Goal: Transaction & Acquisition: Purchase product/service

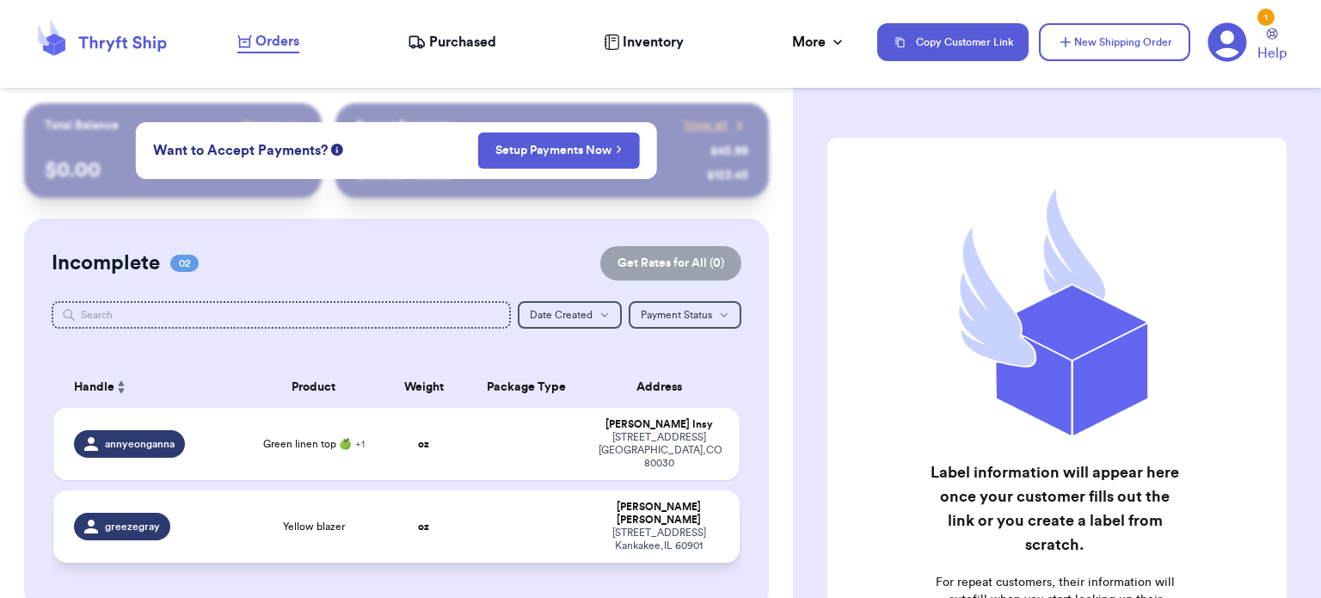
click at [520, 510] on td at bounding box center [527, 526] width 124 height 72
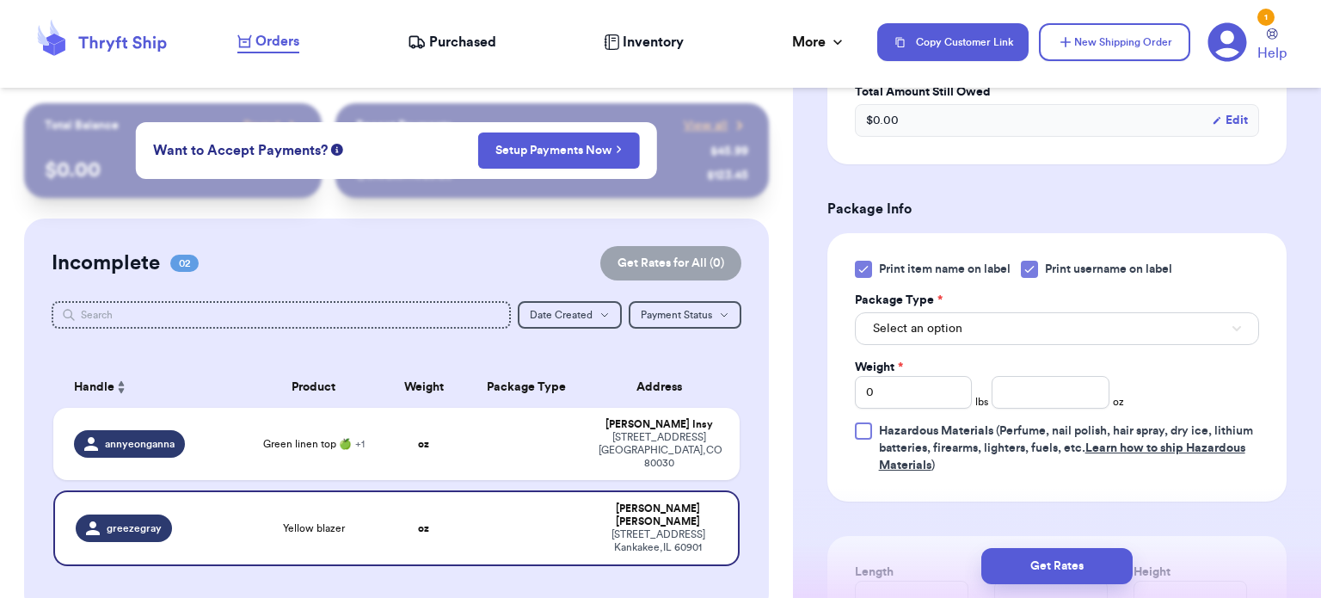
scroll to position [688, 0]
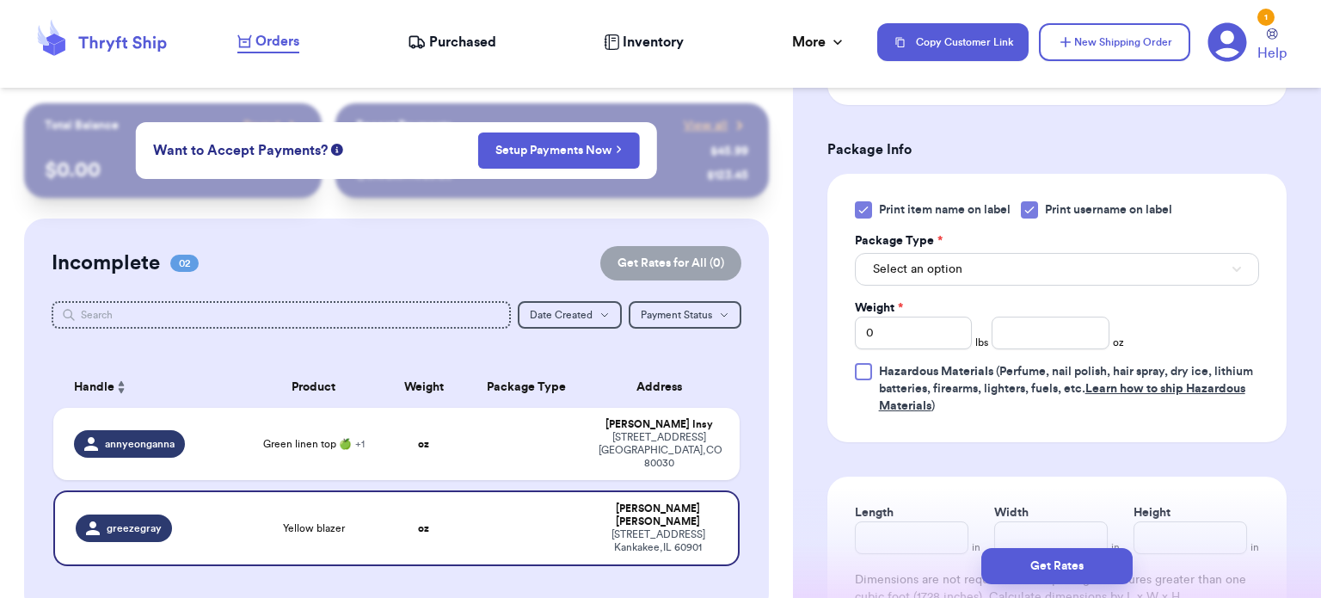
click at [857, 208] on icon at bounding box center [864, 210] width 14 height 14
click at [0, 0] on input "Print item name on label" at bounding box center [0, 0] width 0 height 0
click at [1004, 278] on button "Select an option" at bounding box center [1057, 269] width 404 height 33
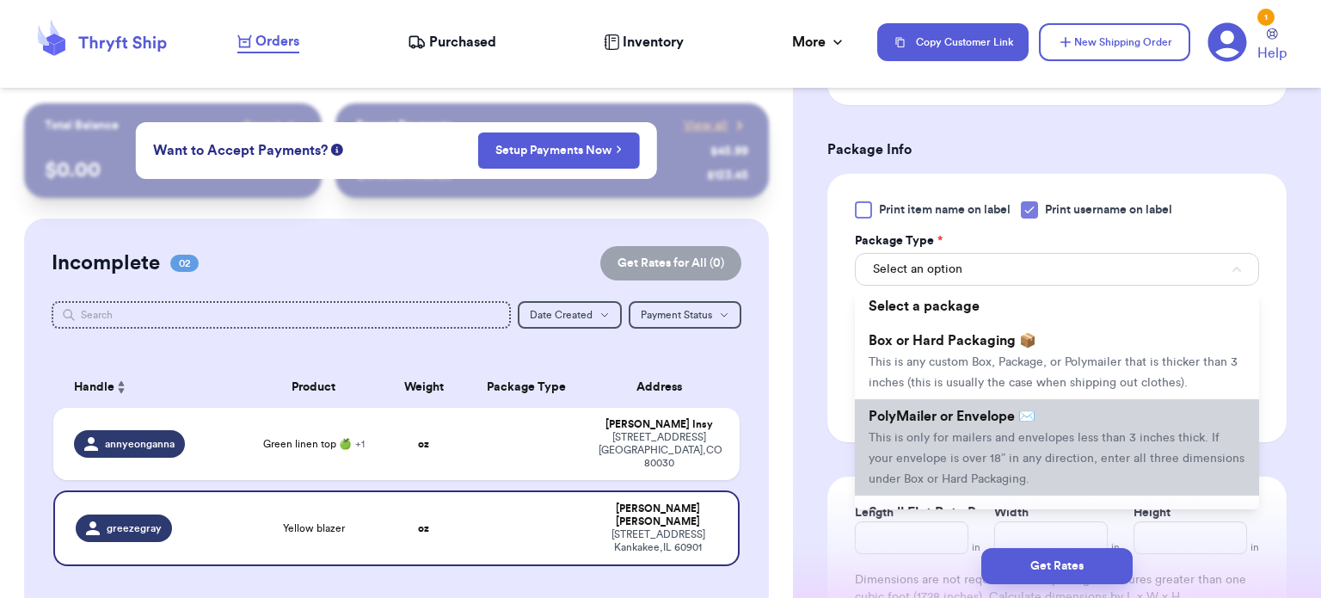
click at [998, 436] on span "This is only for mailers and envelopes less than 3 inches thick. If your envelo…" at bounding box center [1057, 458] width 376 height 53
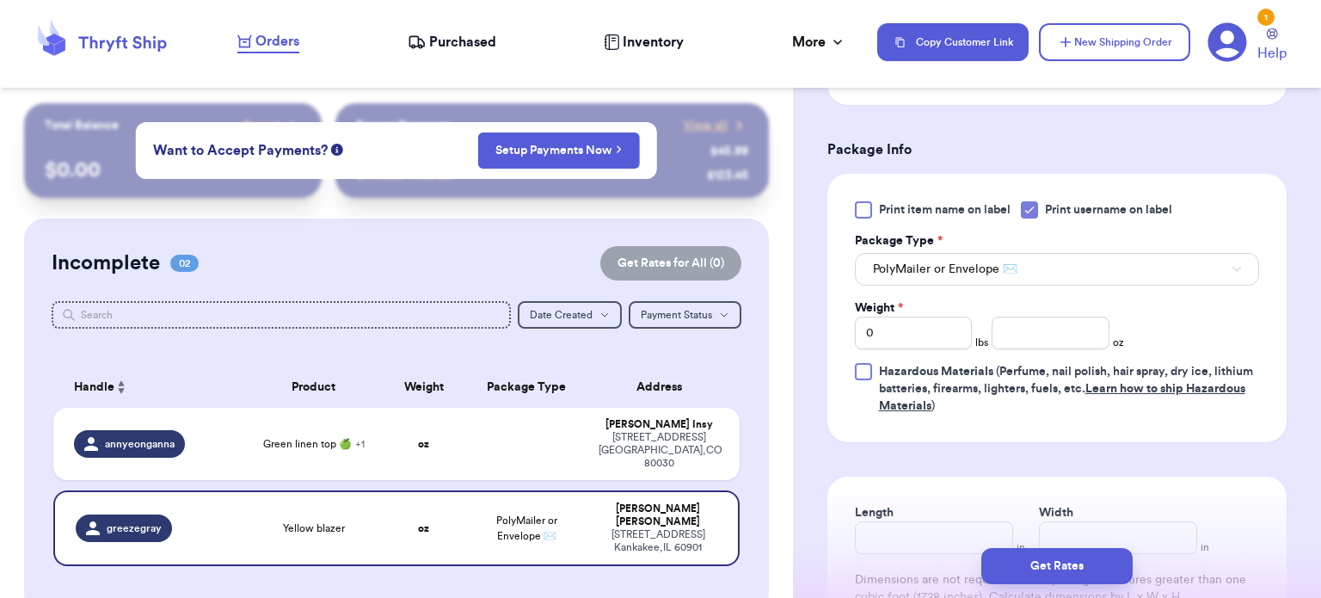
scroll to position [754, 0]
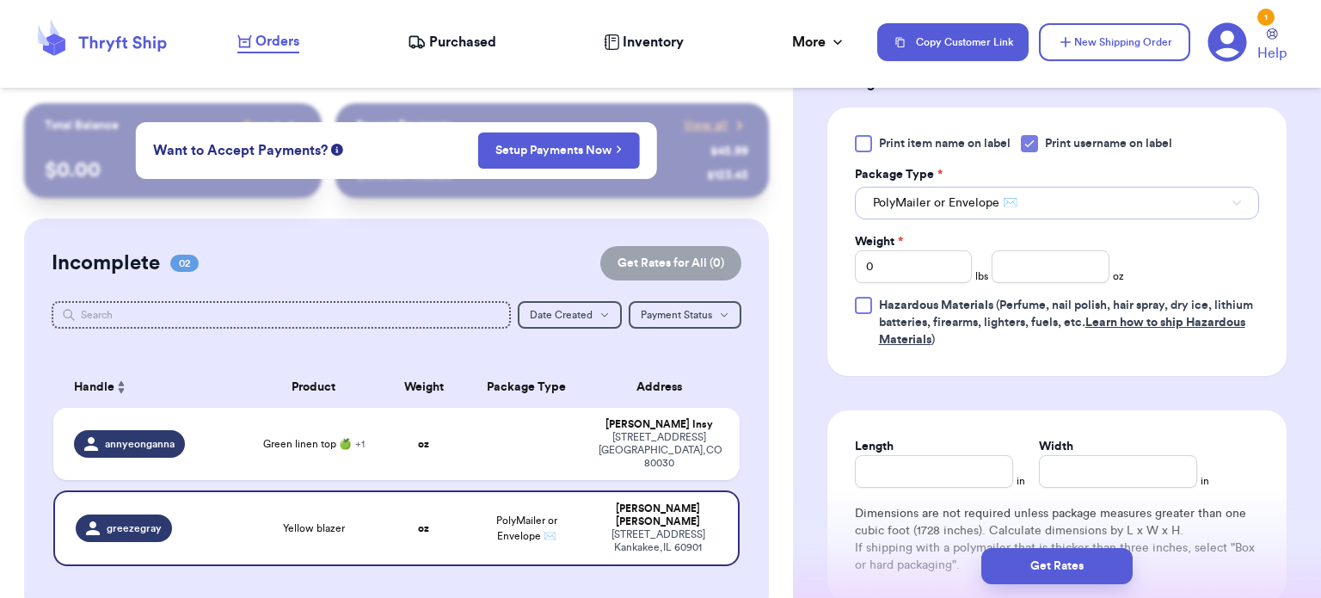
click at [1125, 199] on button "PolyMailer or Envelope ✉️" at bounding box center [1057, 203] width 404 height 33
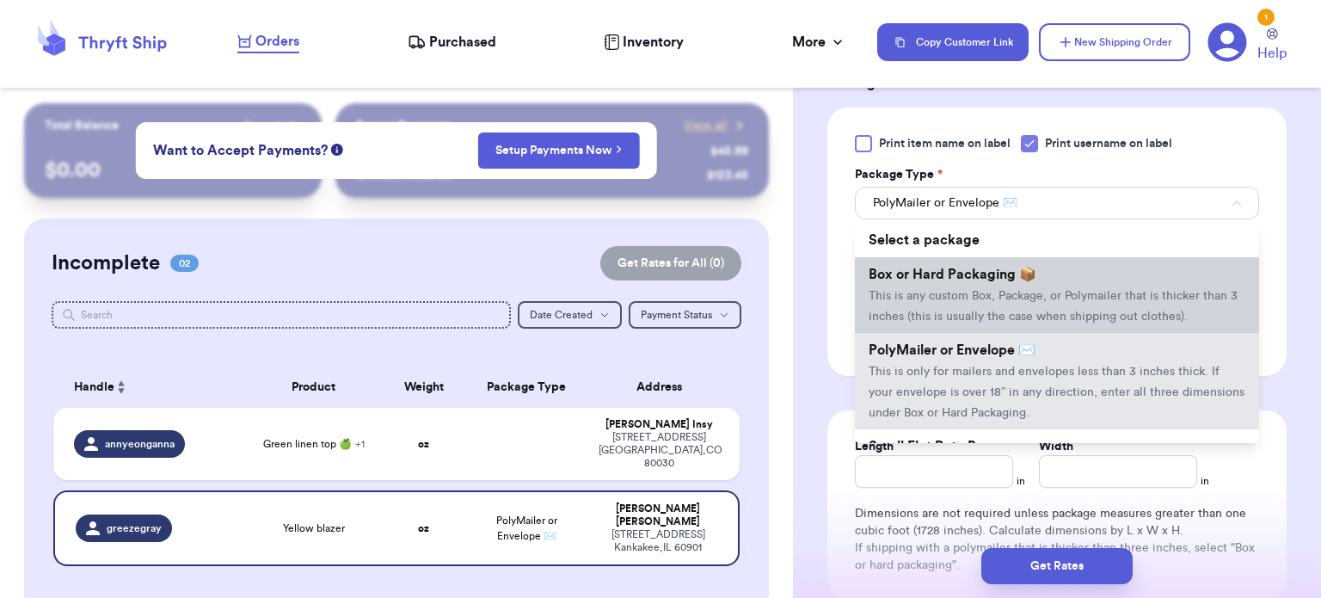
click at [1063, 301] on li "Box or Hard Packaging 📦 This is any custom Box, Package, or Polymailer that is …" at bounding box center [1057, 295] width 404 height 76
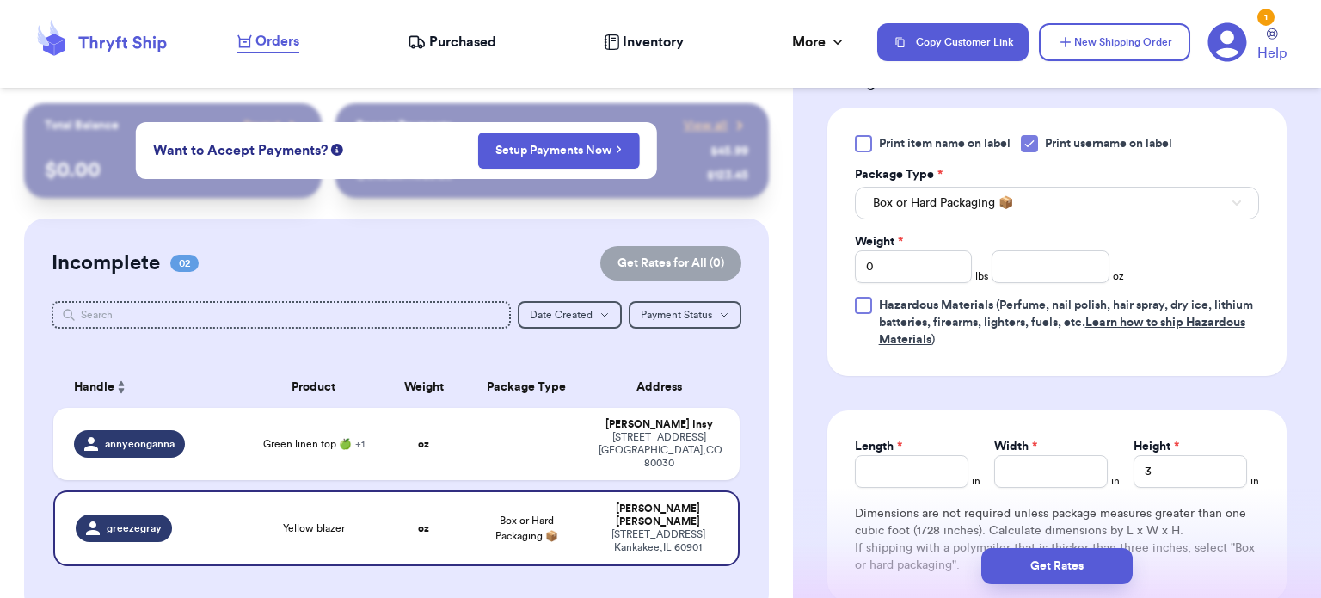
drag, startPoint x: 1319, startPoint y: 405, endPoint x: 991, endPoint y: 375, distance: 329.9
click at [991, 375] on form "Shipping Information Delete Label Customer Info Order created: [DATE] 05:46 PM …" at bounding box center [1056, 36] width 459 height 1307
click at [938, 268] on input "0" at bounding box center [914, 266] width 118 height 33
type input "5"
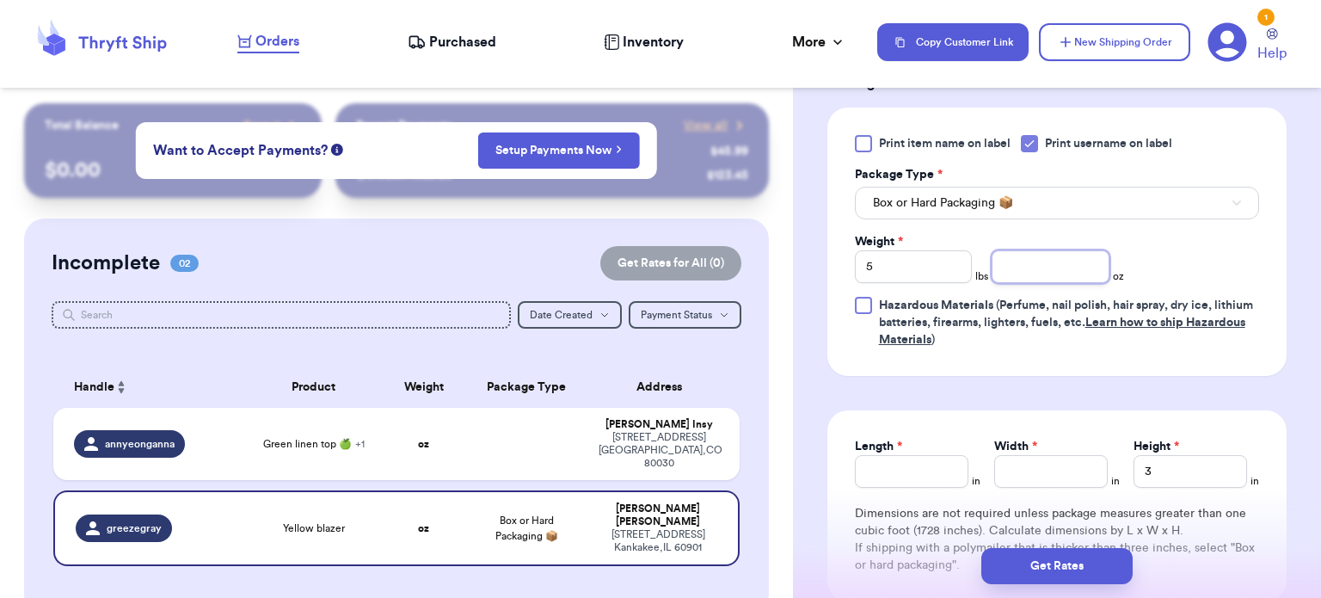
click at [1011, 278] on input "number" at bounding box center [1051, 266] width 118 height 33
type input "14"
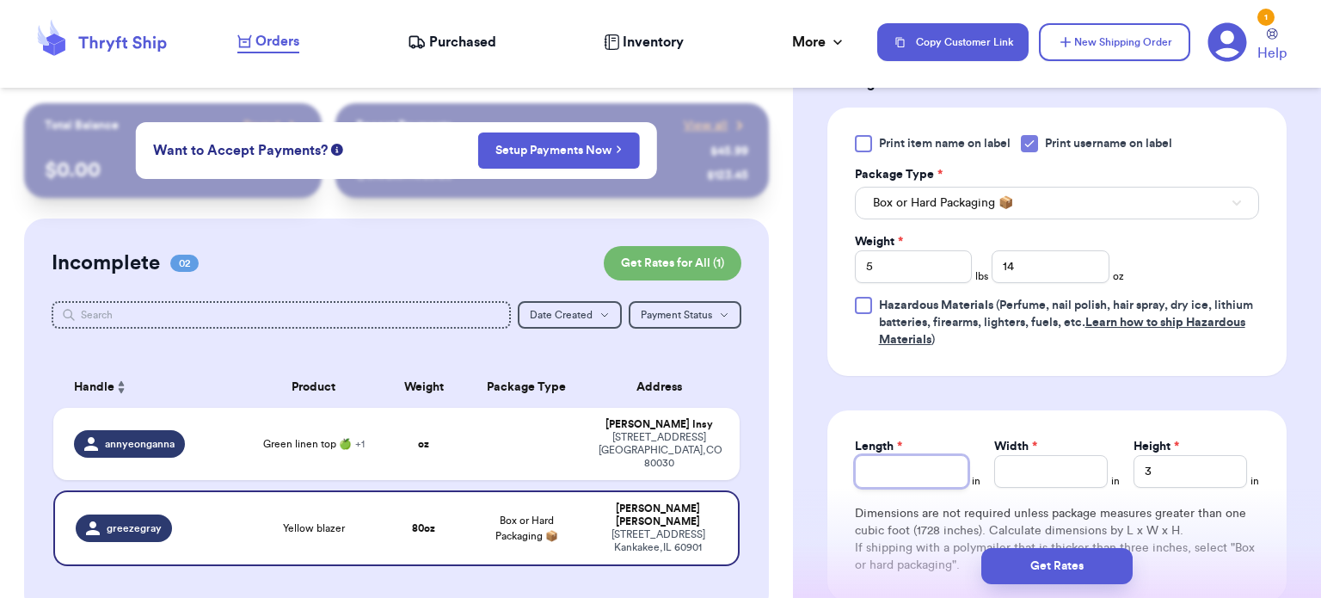
click at [884, 468] on input "Length *" at bounding box center [912, 471] width 114 height 33
type input "20"
click at [998, 474] on input "Width *" at bounding box center [1051, 471] width 114 height 33
type input "15"
click at [1183, 467] on input "3" at bounding box center [1191, 471] width 114 height 33
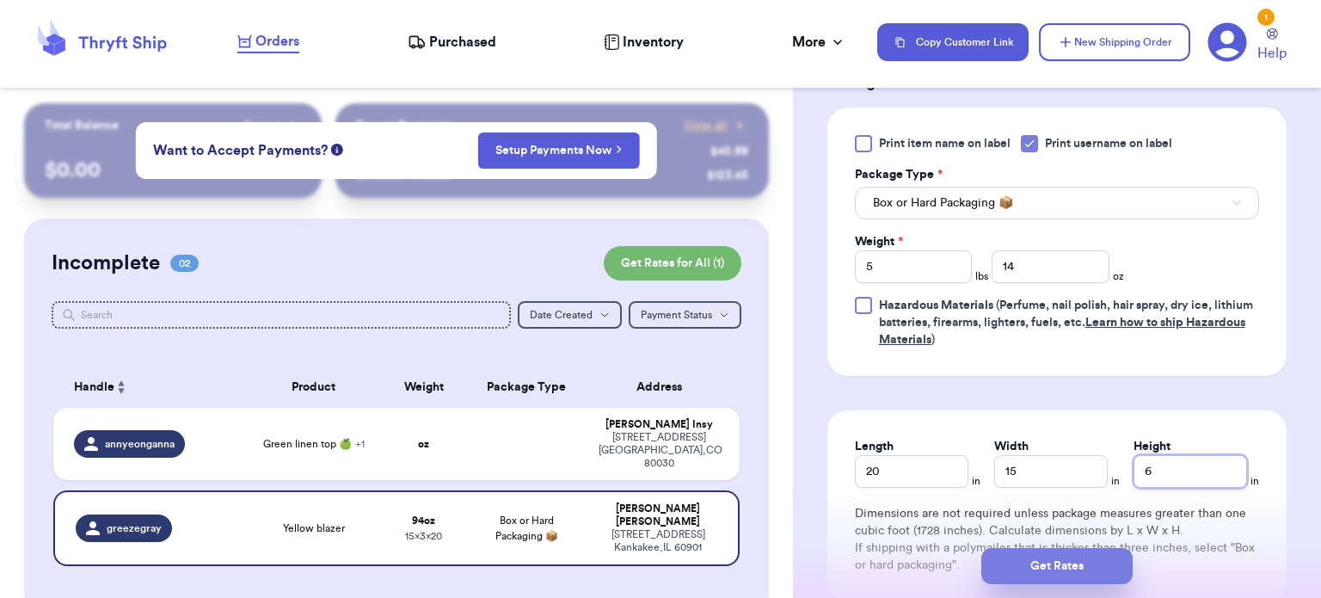
type input "6"
click at [1066, 575] on button "Get Rates" at bounding box center [1056, 566] width 151 height 36
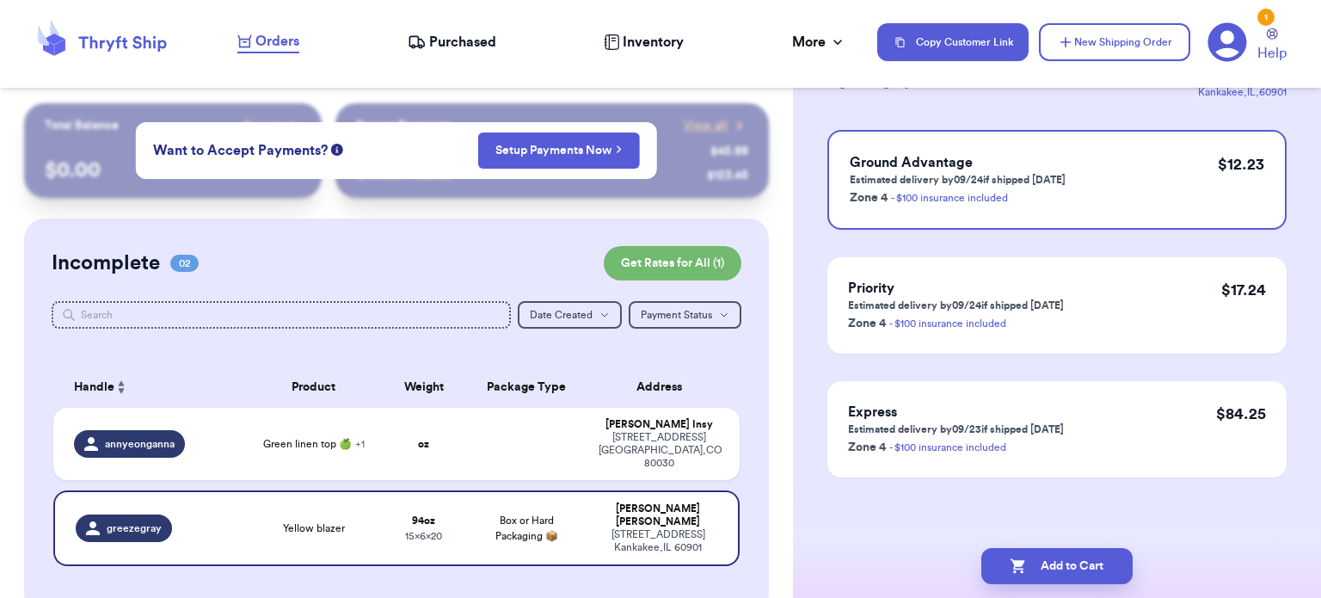
scroll to position [0, 0]
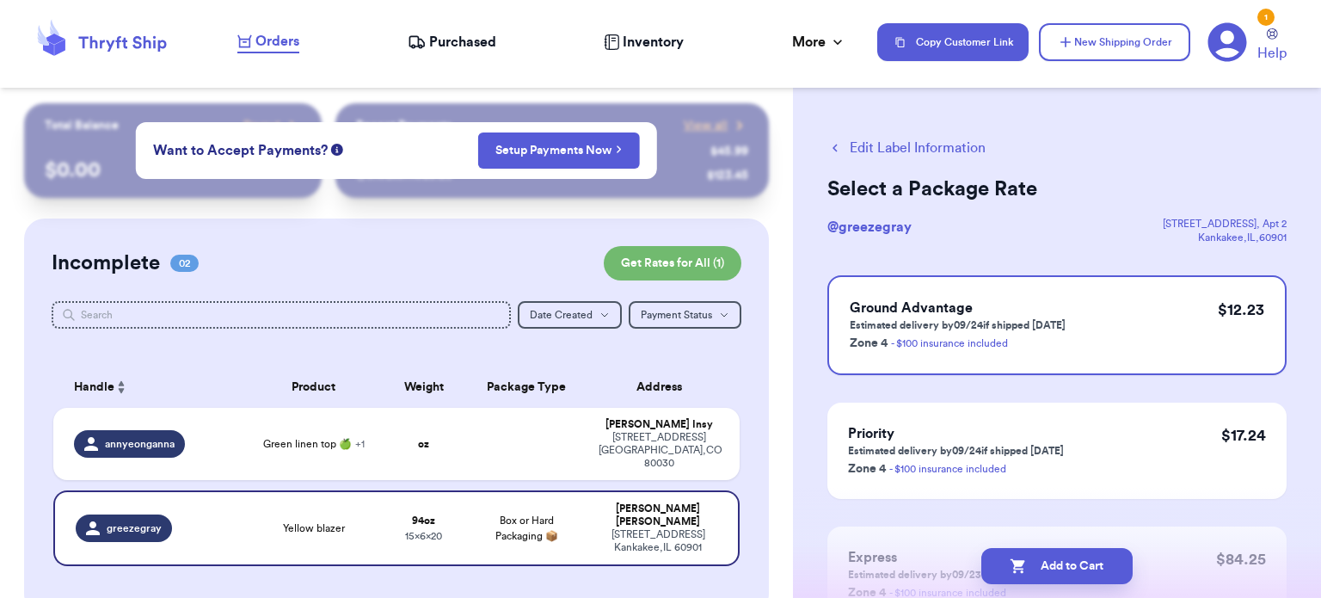
click at [1066, 575] on button "Add to Cart" at bounding box center [1056, 566] width 151 height 36
checkbox input "true"
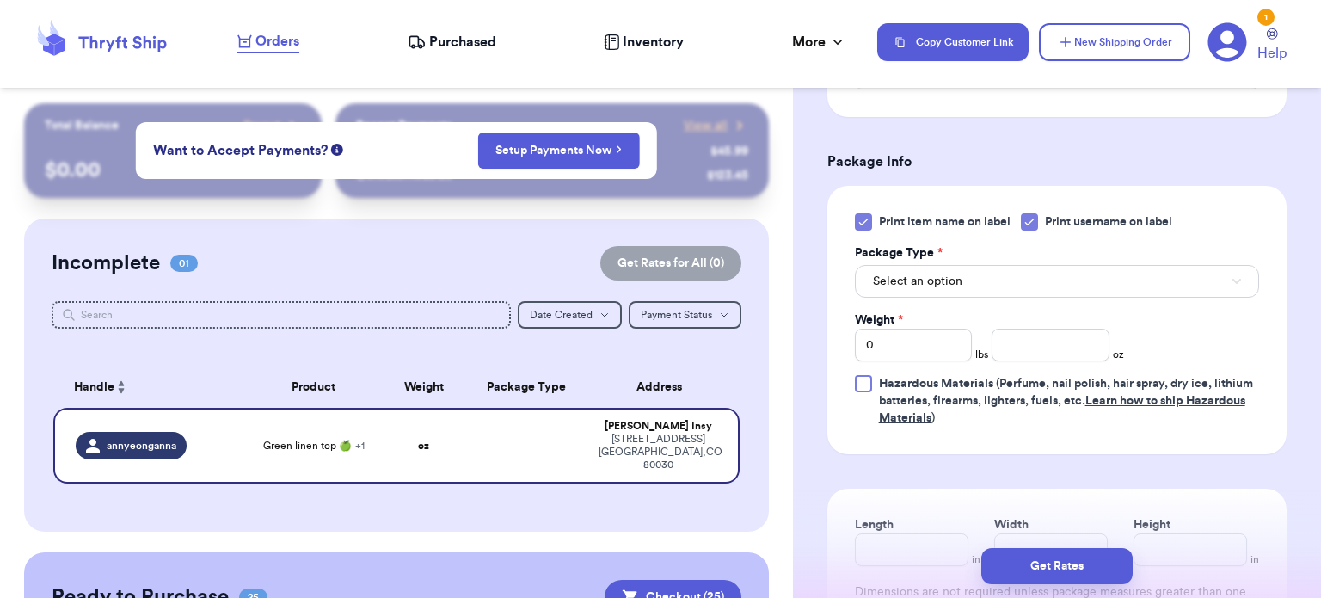
scroll to position [798, 0]
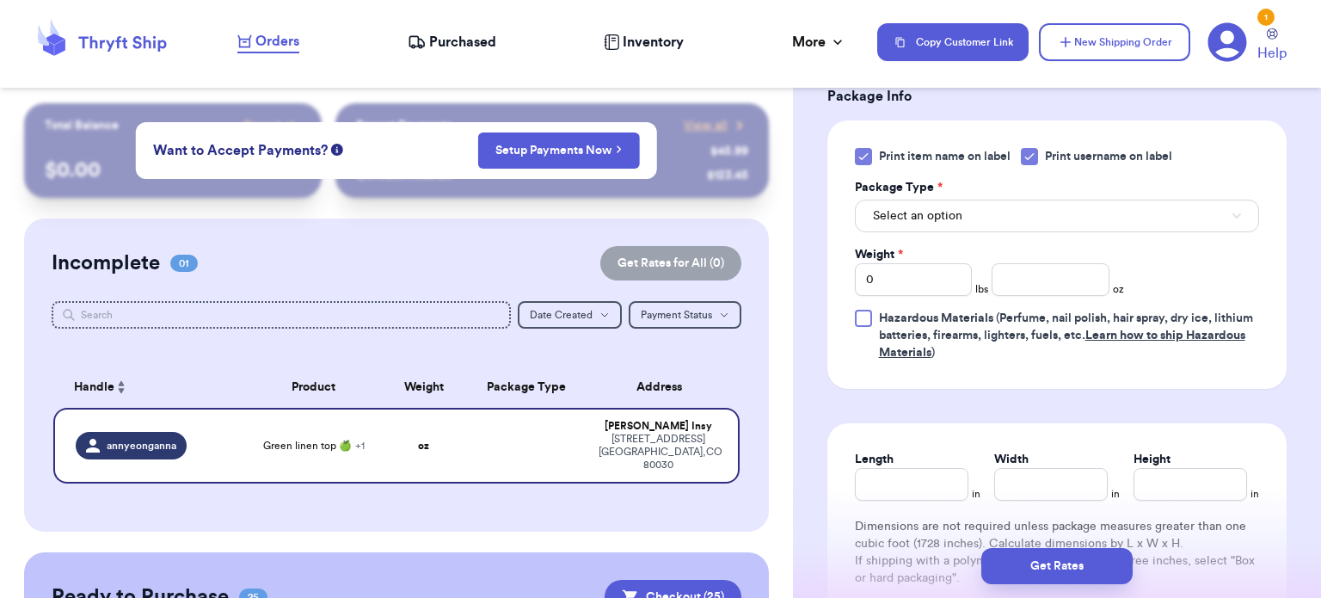
click at [858, 161] on icon at bounding box center [864, 157] width 14 height 14
click at [0, 0] on input "Print item name on label" at bounding box center [0, 0] width 0 height 0
click at [918, 196] on div "Select an option" at bounding box center [1057, 214] width 404 height 36
click at [923, 205] on button "Select an option" at bounding box center [1057, 216] width 404 height 33
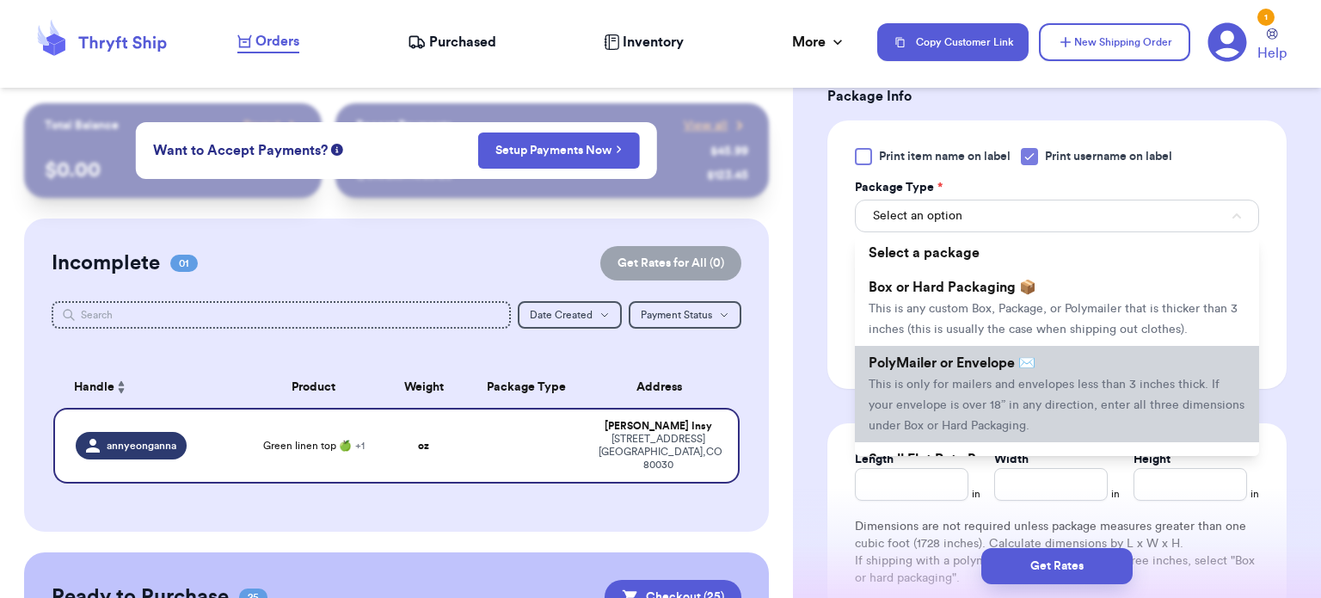
click at [940, 356] on span "PolyMailer or Envelope ✉️" at bounding box center [952, 363] width 167 height 14
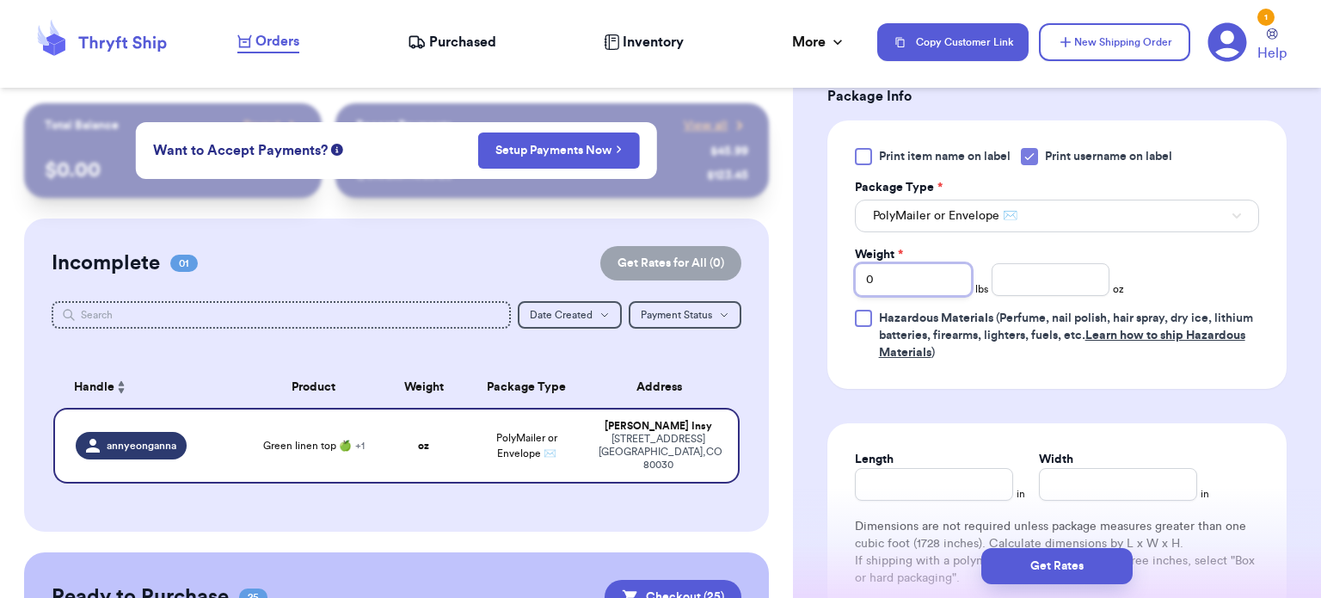
click at [906, 286] on input "0" at bounding box center [914, 279] width 118 height 33
type input "1"
click at [1064, 285] on input "number" at bounding box center [1051, 279] width 118 height 33
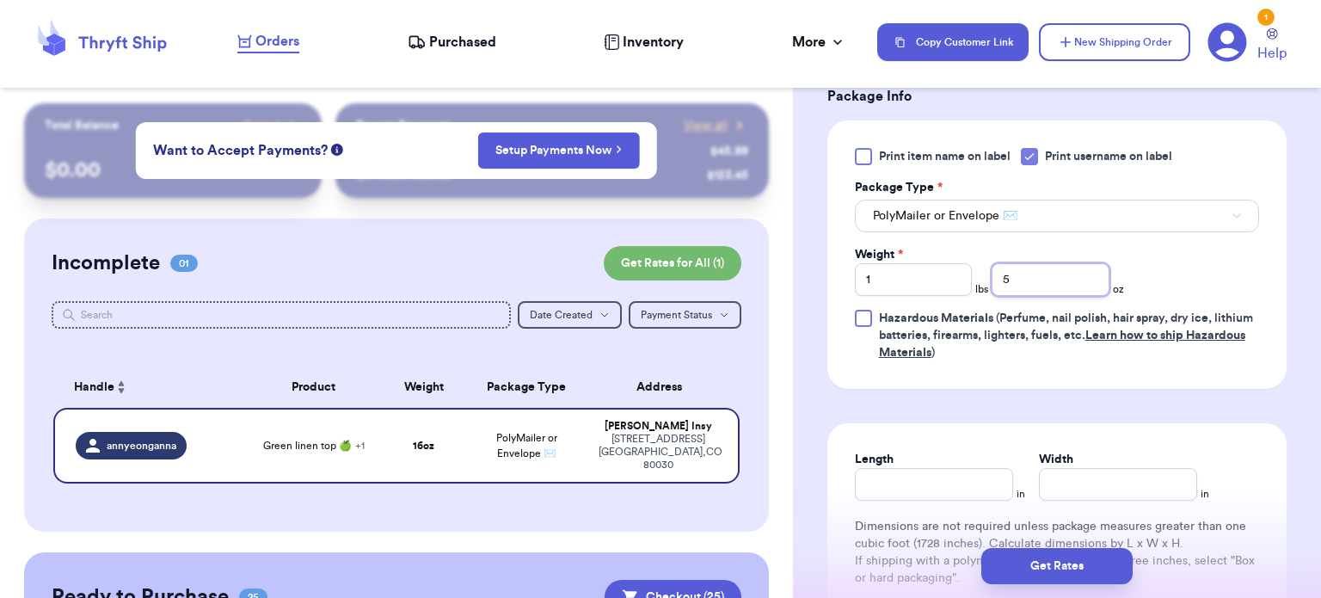
type input "5"
click at [908, 479] on input "Length" at bounding box center [934, 484] width 158 height 33
type input "12"
click at [1115, 468] on input "Width *" at bounding box center [1118, 484] width 158 height 33
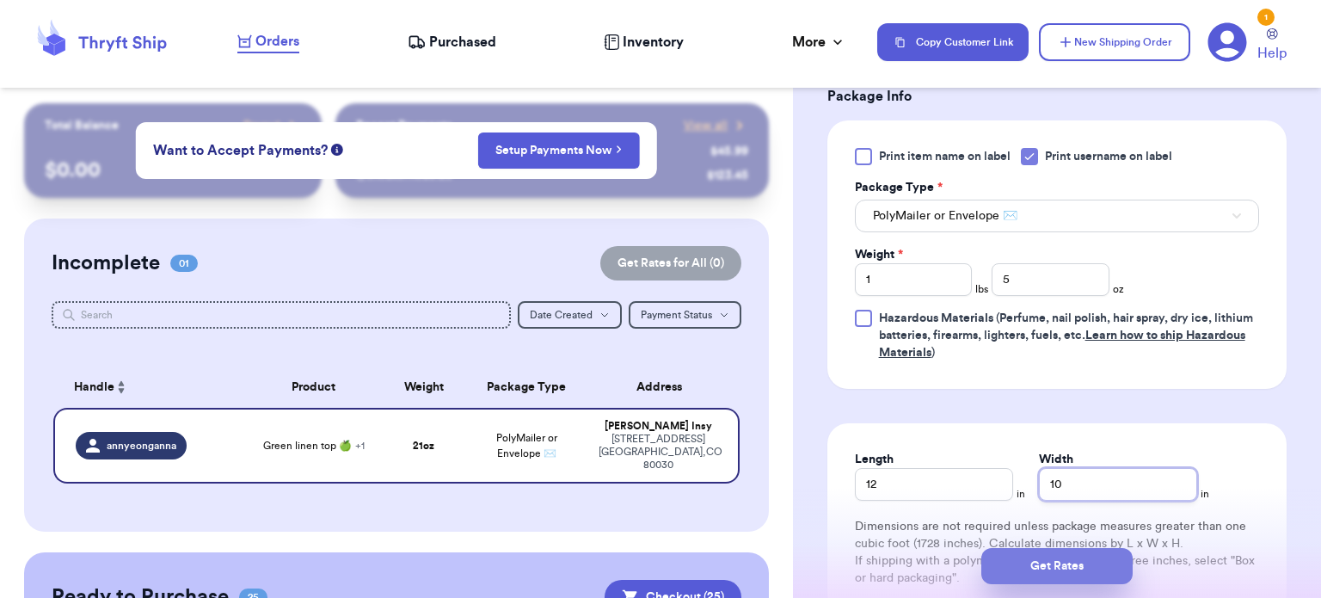
type input "10"
click at [1031, 568] on button "Get Rates" at bounding box center [1056, 566] width 151 height 36
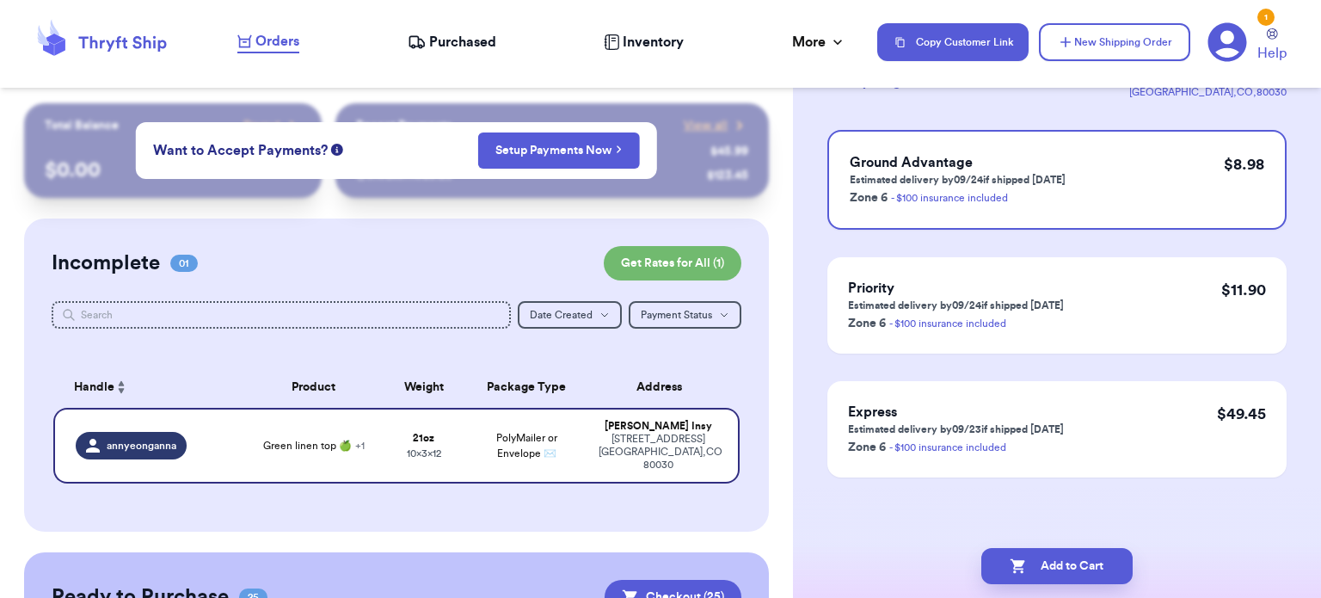
scroll to position [0, 0]
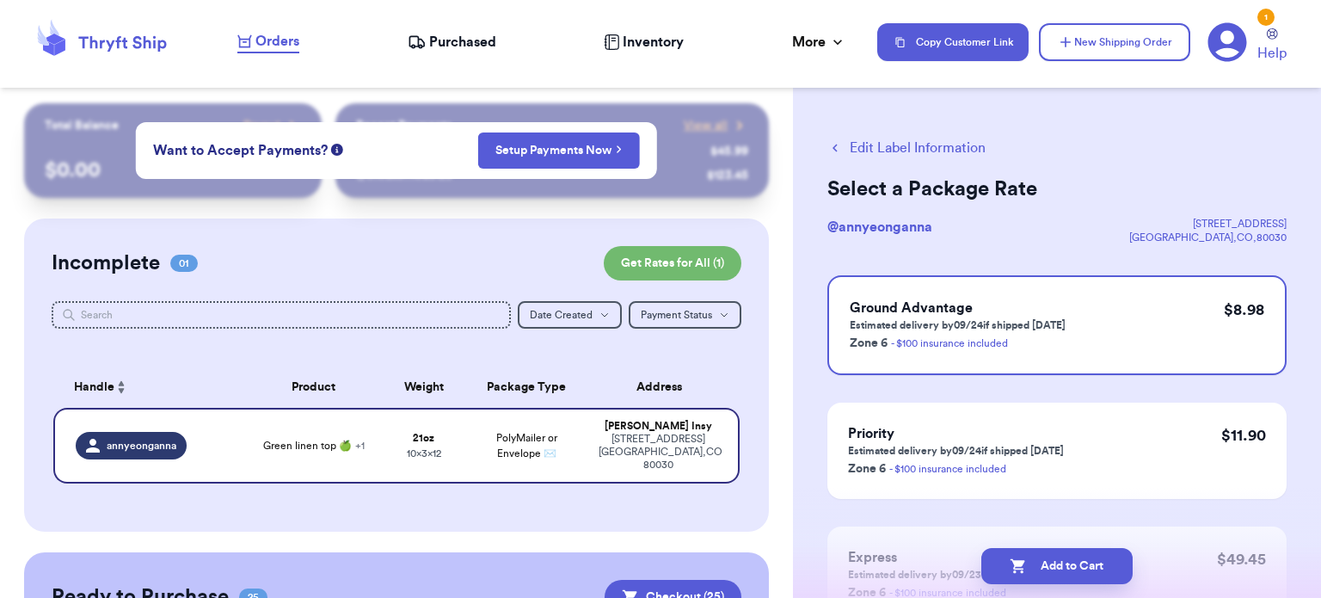
click at [1031, 568] on button "Add to Cart" at bounding box center [1056, 566] width 151 height 36
checkbox input "true"
